Goal: Task Accomplishment & Management: Manage account settings

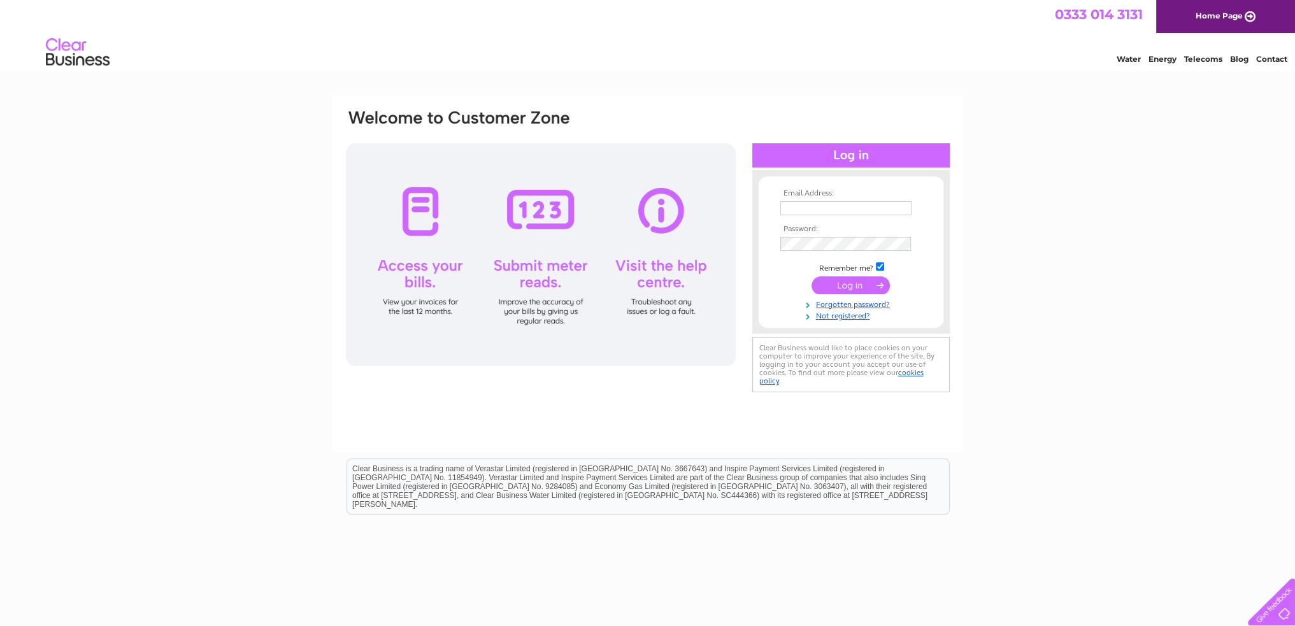
type input "[EMAIL_ADDRESS][DOMAIN_NAME]"
click at [841, 287] on input "submit" at bounding box center [850, 285] width 78 height 18
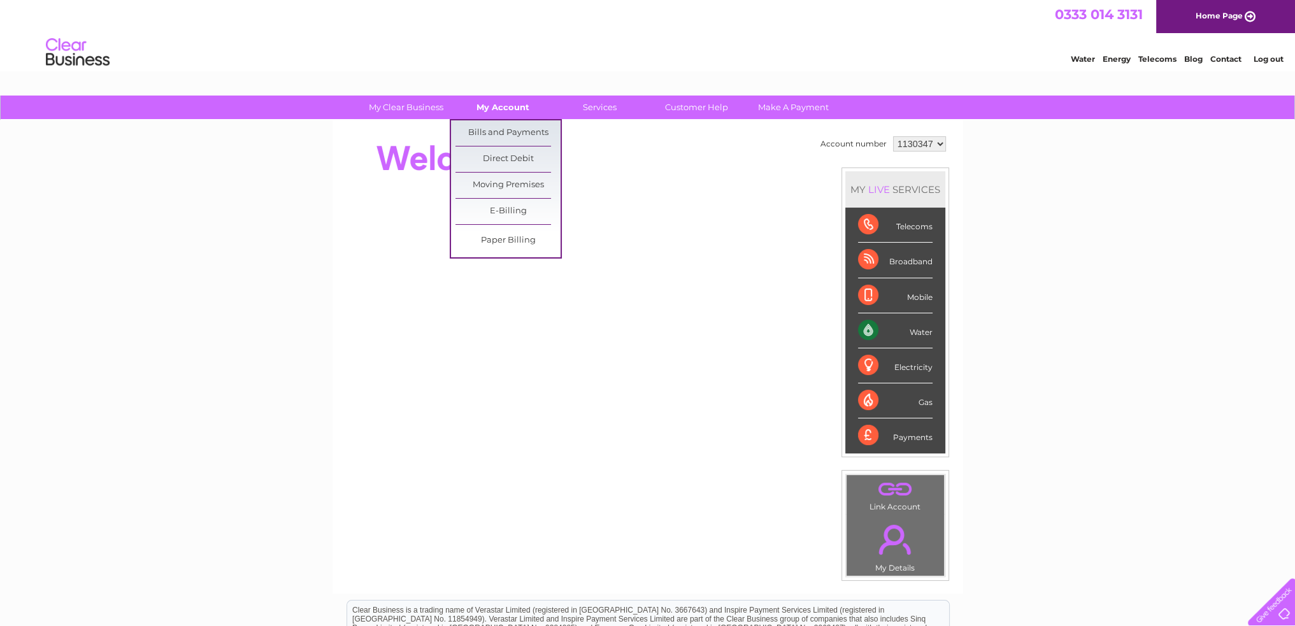
click at [509, 111] on link "My Account" at bounding box center [502, 108] width 105 height 24
click at [507, 127] on link "Bills and Payments" at bounding box center [507, 132] width 105 height 25
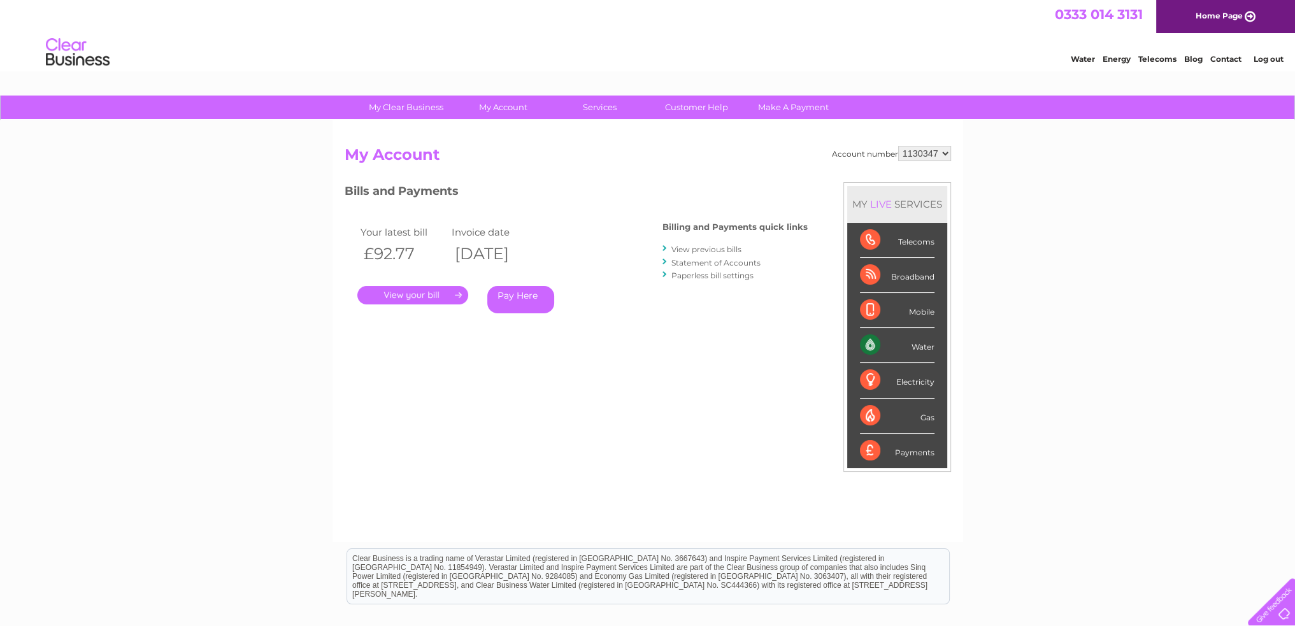
click at [428, 290] on link "." at bounding box center [412, 295] width 111 height 18
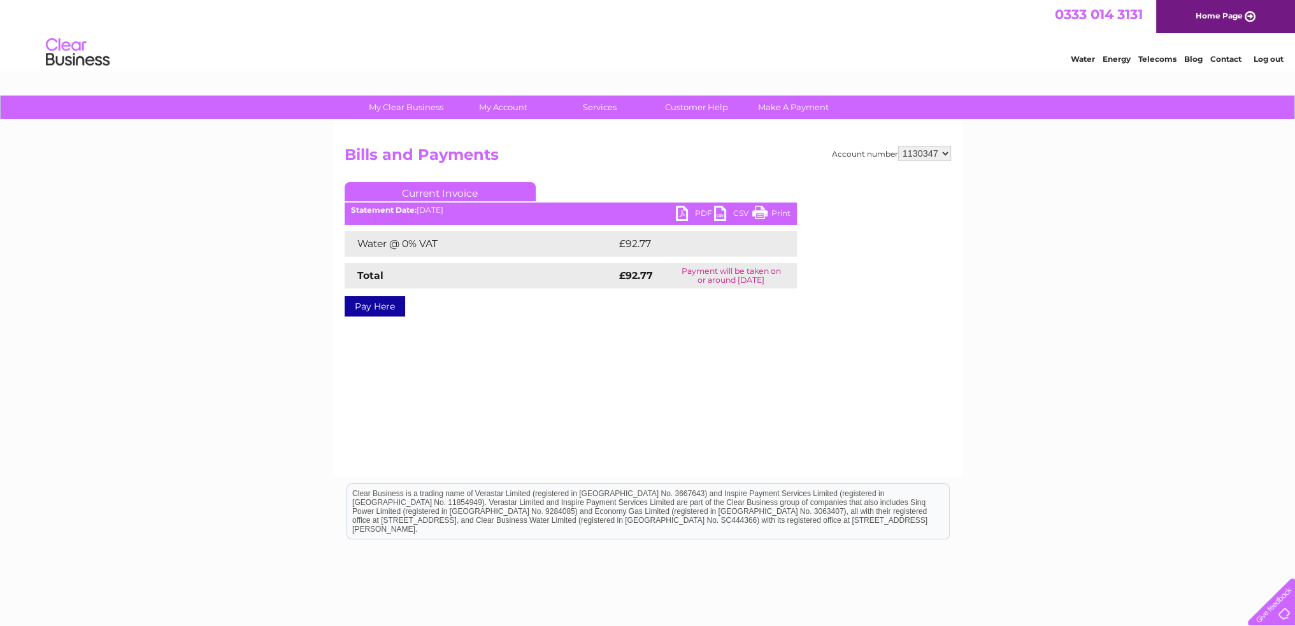
click at [680, 213] on link "PDF" at bounding box center [695, 215] width 38 height 18
